Goal: Transaction & Acquisition: Subscribe to service/newsletter

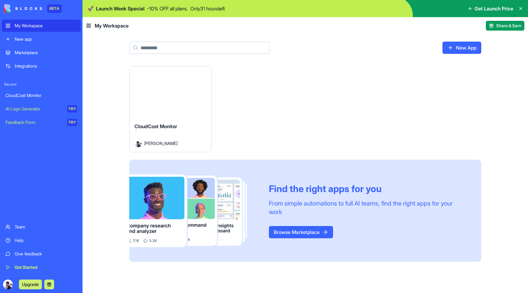
click at [167, 96] on button "Launch" at bounding box center [171, 92] width 46 height 12
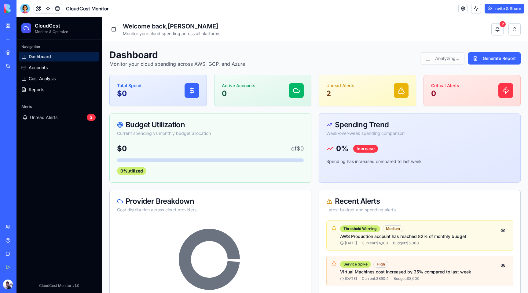
click at [36, 118] on span "Unread Alerts" at bounding box center [44, 117] width 28 height 6
click at [90, 116] on div "2" at bounding box center [91, 117] width 9 height 7
click at [14, 118] on link "Feedback Form TRY" at bounding box center [14, 122] width 24 height 12
click at [54, 8] on link at bounding box center [57, 8] width 9 height 9
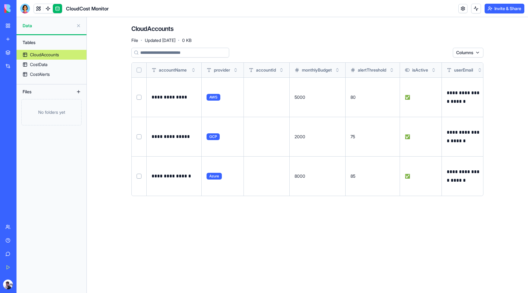
click at [190, 57] on input at bounding box center [180, 53] width 98 height 10
click at [357, 42] on div "CloudAccounts File · Updated [DATE] · 0 KB" at bounding box center [307, 33] width 352 height 18
click at [34, 66] on div "CostData" at bounding box center [38, 64] width 17 height 6
click at [40, 76] on div "CostAlerts" at bounding box center [40, 74] width 20 height 6
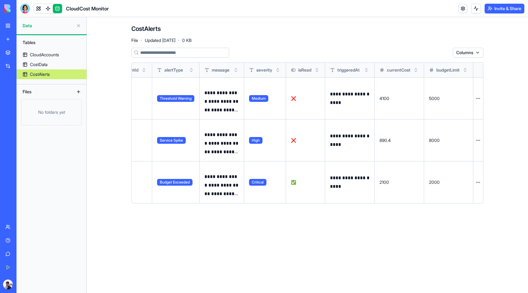
scroll to position [0, 47]
click at [478, 97] on html "**********" at bounding box center [264, 146] width 528 height 293
drag, startPoint x: 501, startPoint y: 95, endPoint x: 498, endPoint y: 90, distance: 5.8
click at [501, 95] on html "**********" at bounding box center [264, 146] width 528 height 293
click at [479, 69] on th at bounding box center [478, 70] width 10 height 15
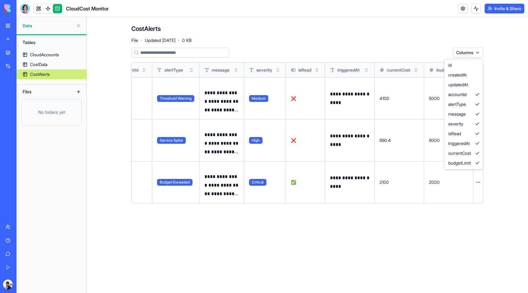
click at [478, 56] on html "**********" at bounding box center [264, 146] width 528 height 293
click at [509, 94] on html "**********" at bounding box center [264, 146] width 528 height 293
click at [291, 99] on span "❌" at bounding box center [293, 98] width 5 height 5
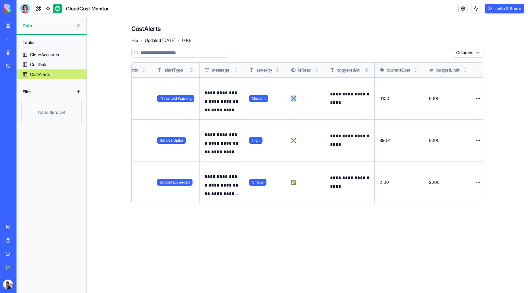
click at [291, 99] on span "❌" at bounding box center [293, 98] width 5 height 5
click at [0, 0] on button at bounding box center [0, 0] width 0 height 0
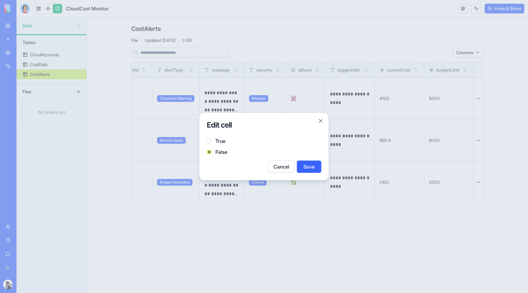
click at [279, 167] on button "Cancel" at bounding box center [281, 166] width 26 height 12
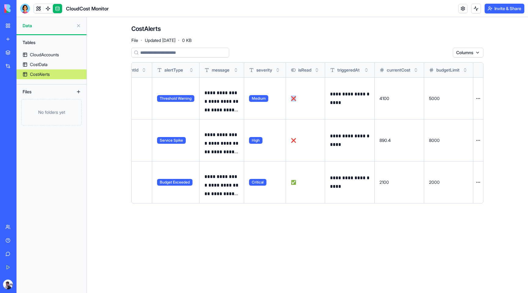
click at [0, 0] on button at bounding box center [0, 0] width 0 height 0
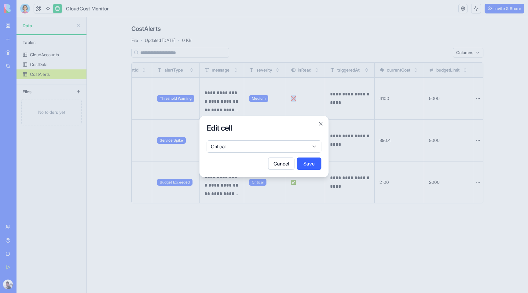
click at [279, 148] on body "**********" at bounding box center [264, 146] width 528 height 293
click at [320, 125] on body "**********" at bounding box center [264, 146] width 528 height 293
click at [320, 125] on button "Close" at bounding box center [321, 124] width 6 height 6
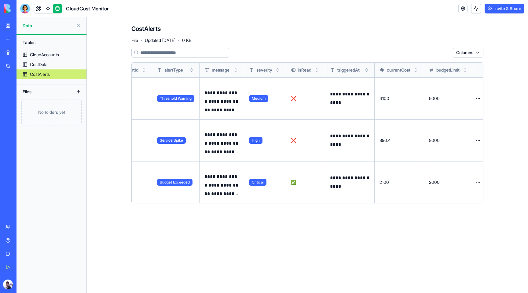
scroll to position [0, 0]
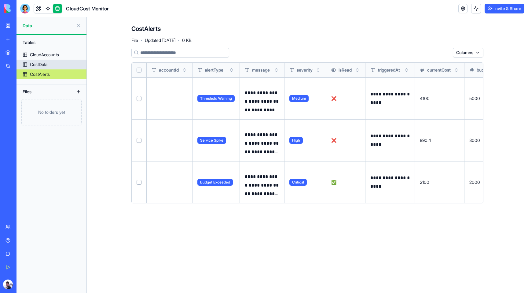
click at [41, 62] on div "CostData" at bounding box center [38, 64] width 17 height 6
click at [43, 55] on div "CloudAccounts" at bounding box center [44, 55] width 29 height 6
click at [48, 9] on link at bounding box center [47, 8] width 9 height 9
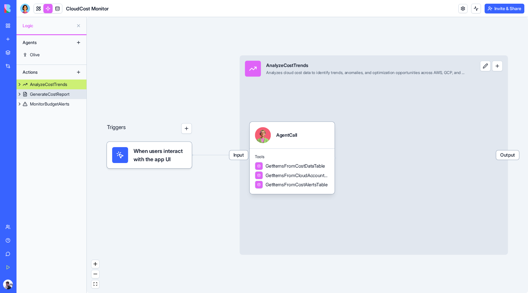
click at [20, 95] on button at bounding box center [20, 94] width 6 height 10
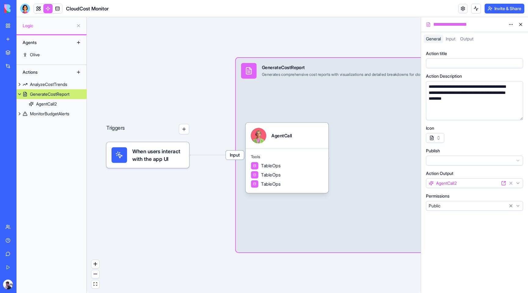
click at [20, 95] on button at bounding box center [20, 94] width 6 height 10
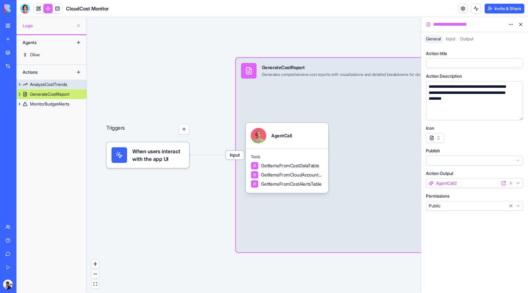
click at [20, 84] on button at bounding box center [20, 84] width 6 height 10
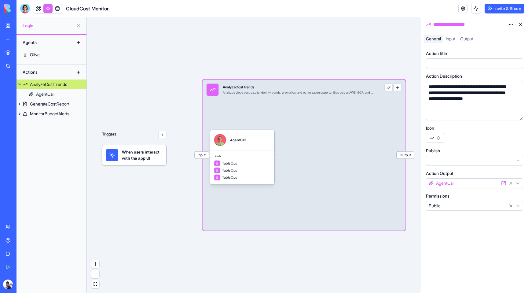
click at [20, 84] on button at bounding box center [20, 84] width 6 height 10
click at [19, 95] on button at bounding box center [20, 94] width 6 height 10
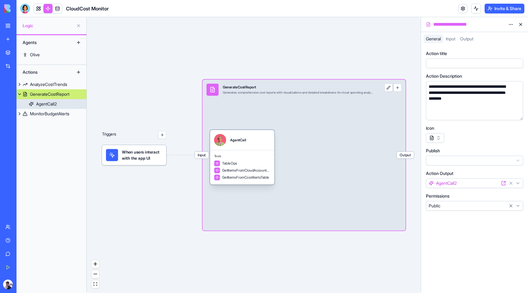
click at [27, 103] on link "AgentCall2" at bounding box center [52, 104] width 70 height 10
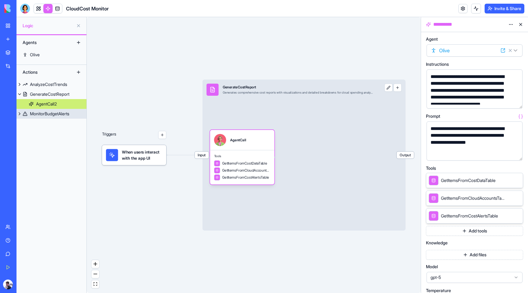
click at [18, 112] on button at bounding box center [20, 114] width 6 height 10
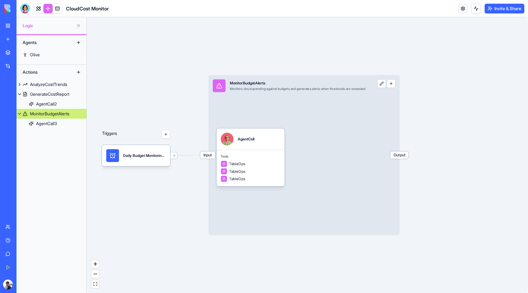
click at [19, 115] on button at bounding box center [20, 114] width 6 height 10
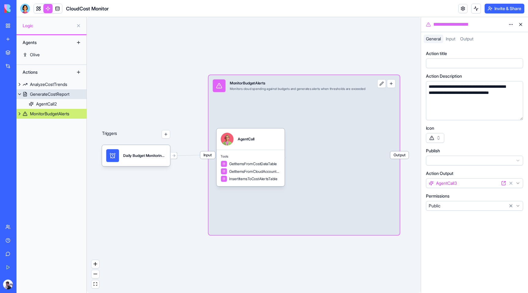
click at [21, 95] on button at bounding box center [20, 94] width 6 height 10
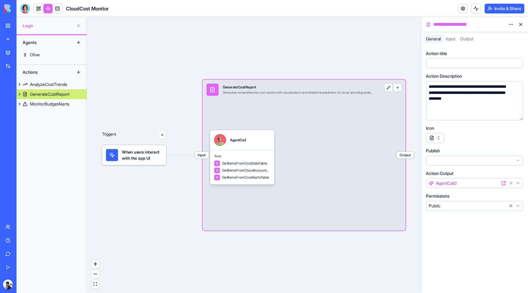
click at [13, 66] on link "Integrations" at bounding box center [14, 66] width 24 height 12
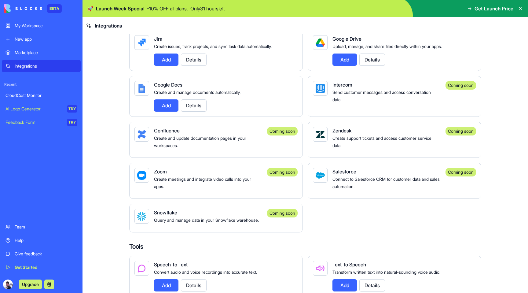
scroll to position [428, 0]
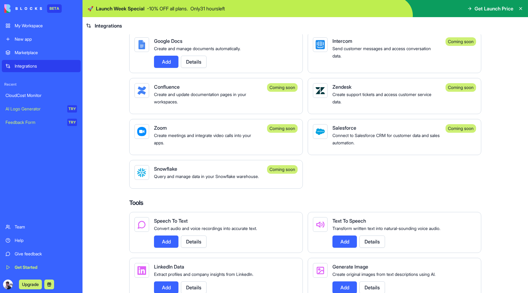
click at [380, 102] on span "Create support tickets and access customer service data." at bounding box center [381, 98] width 99 height 13
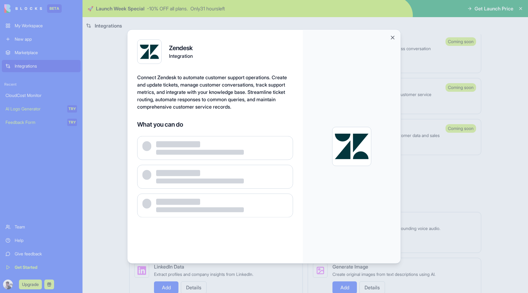
click at [397, 40] on div at bounding box center [352, 146] width 98 height 233
click at [396, 40] on div at bounding box center [352, 146] width 98 height 233
click at [395, 40] on button "Close" at bounding box center [393, 38] width 6 height 6
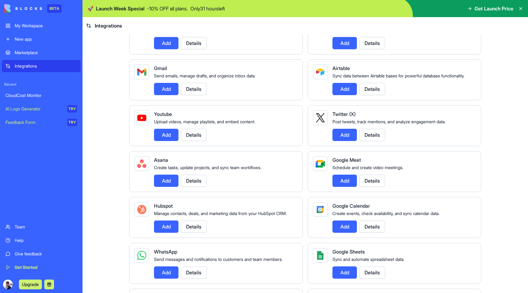
scroll to position [23, 0]
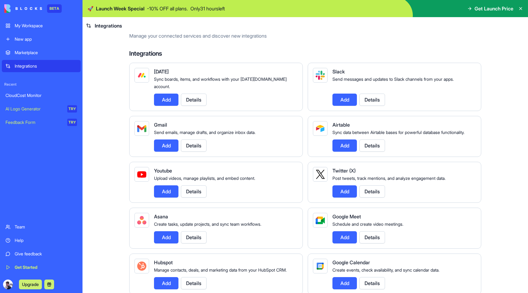
click at [490, 11] on span "Get Launch Price" at bounding box center [494, 8] width 39 height 7
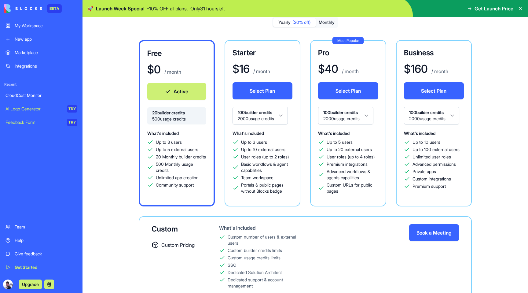
scroll to position [48, 0]
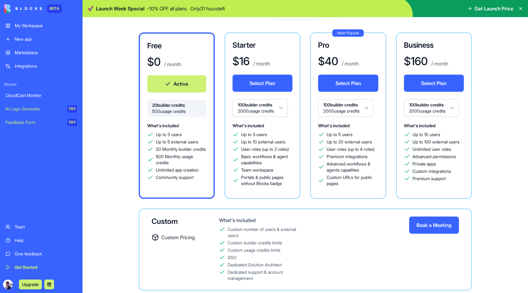
click at [274, 101] on html "BETA My Workspace New app Marketplace Integrations Recent CloudCost Monitor AI …" at bounding box center [264, 146] width 528 height 293
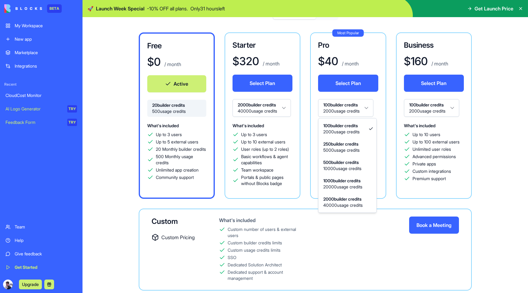
click at [354, 104] on html "BETA My Workspace New app Marketplace Integrations Recent CloudCost Monitor AI …" at bounding box center [264, 146] width 528 height 293
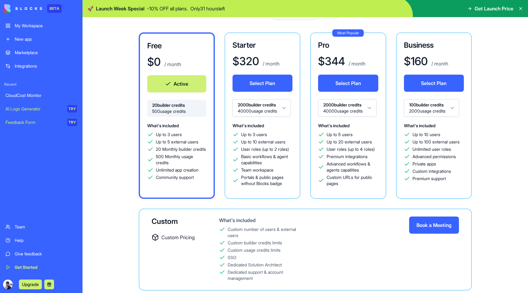
click at [433, 109] on html "BETA My Workspace New app Marketplace Integrations Recent CloudCost Monitor AI …" at bounding box center [264, 146] width 528 height 293
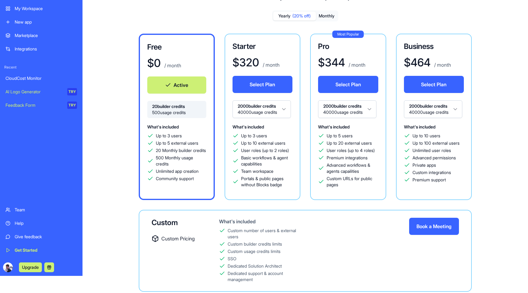
scroll to position [0, 0]
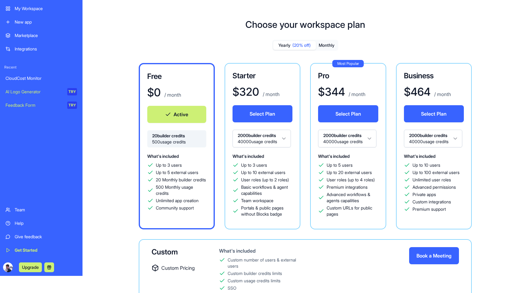
click at [318, 43] on button "Monthly" at bounding box center [326, 45] width 21 height 9
click at [274, 45] on button "Yearly (20% off)" at bounding box center [294, 45] width 43 height 9
click at [325, 46] on button "Monthly" at bounding box center [326, 45] width 21 height 9
click at [276, 46] on button "Yearly (20% off)" at bounding box center [294, 45] width 43 height 9
click at [321, 44] on button "Monthly" at bounding box center [326, 45] width 21 height 9
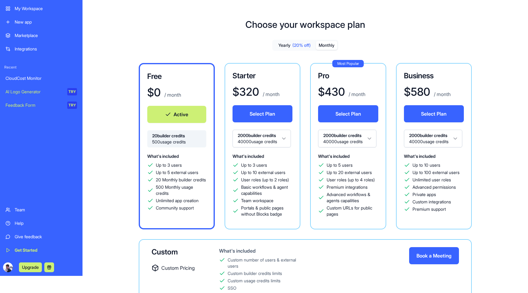
click at [282, 45] on button "Yearly (20% off)" at bounding box center [294, 45] width 43 height 9
click at [330, 46] on button "Monthly" at bounding box center [326, 45] width 21 height 9
click at [275, 145] on html "BETA My Workspace New app Marketplace Integrations Recent CloudCost Monitor AI …" at bounding box center [264, 129] width 528 height 293
click at [301, 46] on span "(20% off)" at bounding box center [301, 45] width 18 height 6
click at [327, 45] on button "Monthly" at bounding box center [326, 45] width 21 height 9
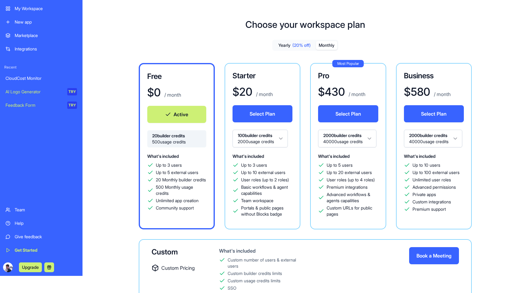
click at [284, 46] on button "Yearly (20% off)" at bounding box center [294, 45] width 43 height 9
click at [319, 45] on button "Monthly" at bounding box center [326, 45] width 21 height 9
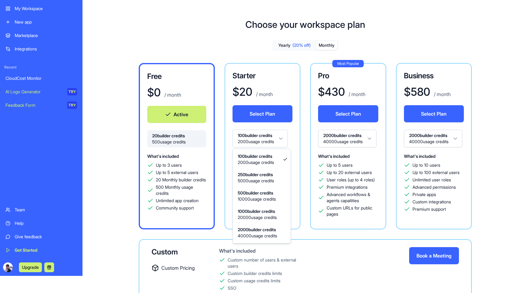
click at [257, 141] on html "BETA My Workspace New app Marketplace Integrations Recent CloudCost Monitor AI …" at bounding box center [264, 129] width 528 height 293
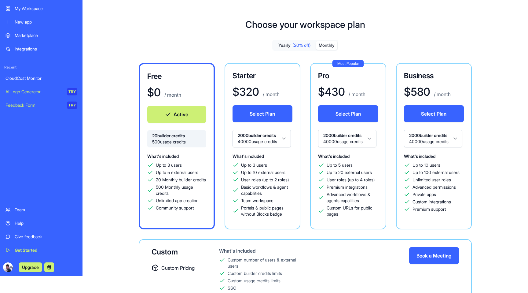
click at [300, 42] on span "(20% off)" at bounding box center [301, 45] width 18 height 6
click at [334, 46] on button "Monthly" at bounding box center [326, 45] width 21 height 9
